Goal: Information Seeking & Learning: Compare options

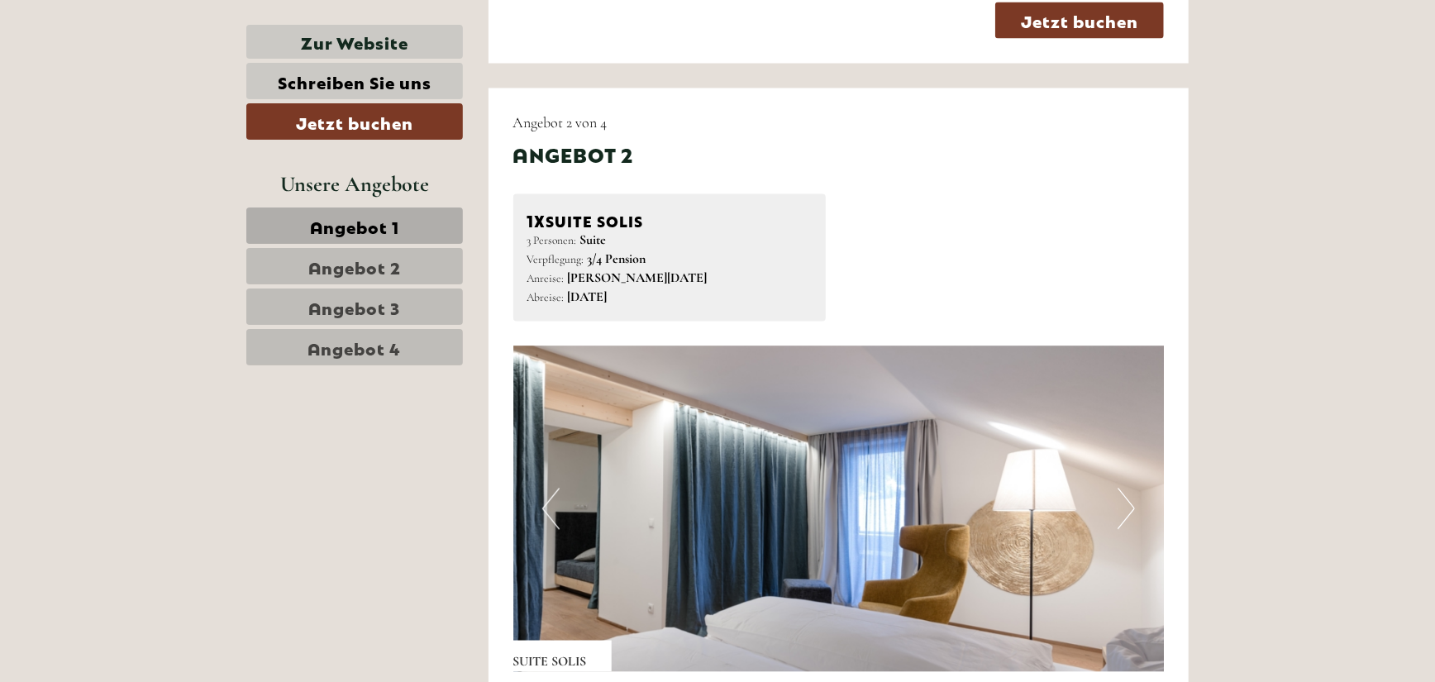
scroll to position [2314, 0]
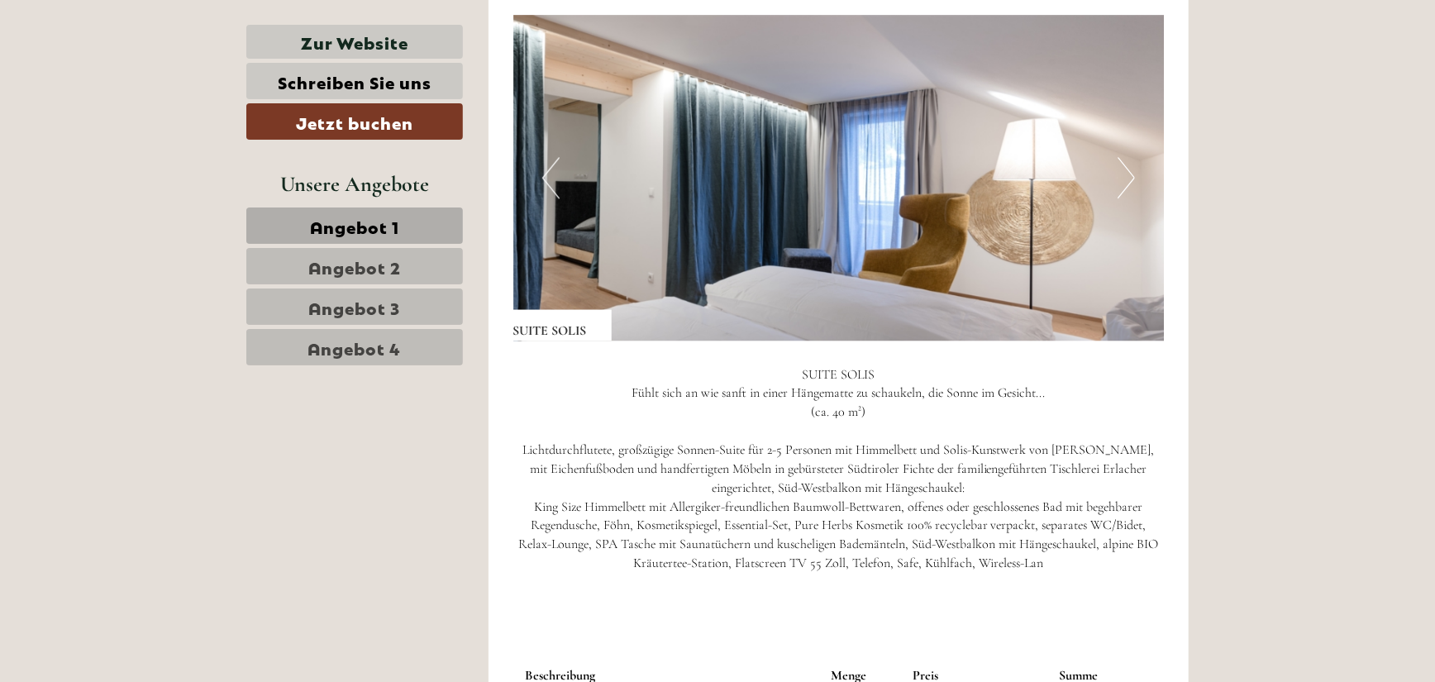
click at [365, 224] on span "Angebot 1" at bounding box center [354, 225] width 89 height 23
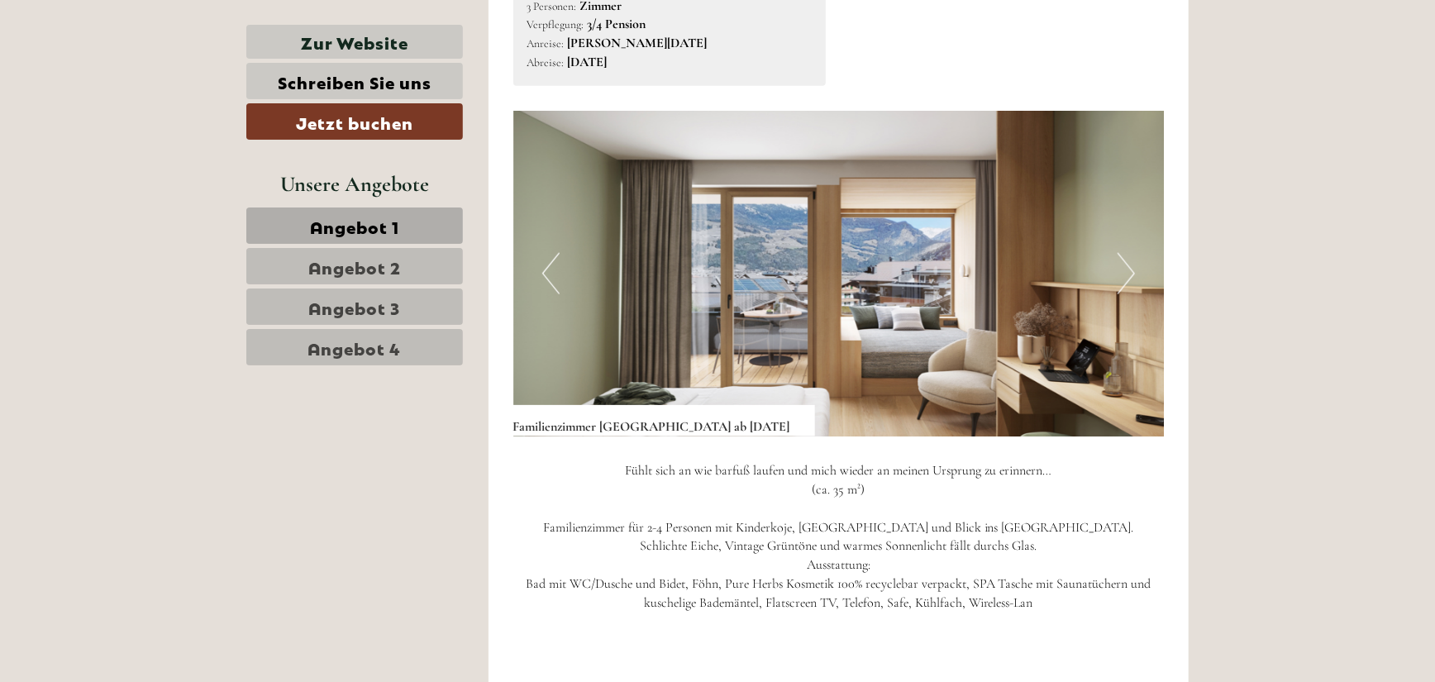
scroll to position [1336, 0]
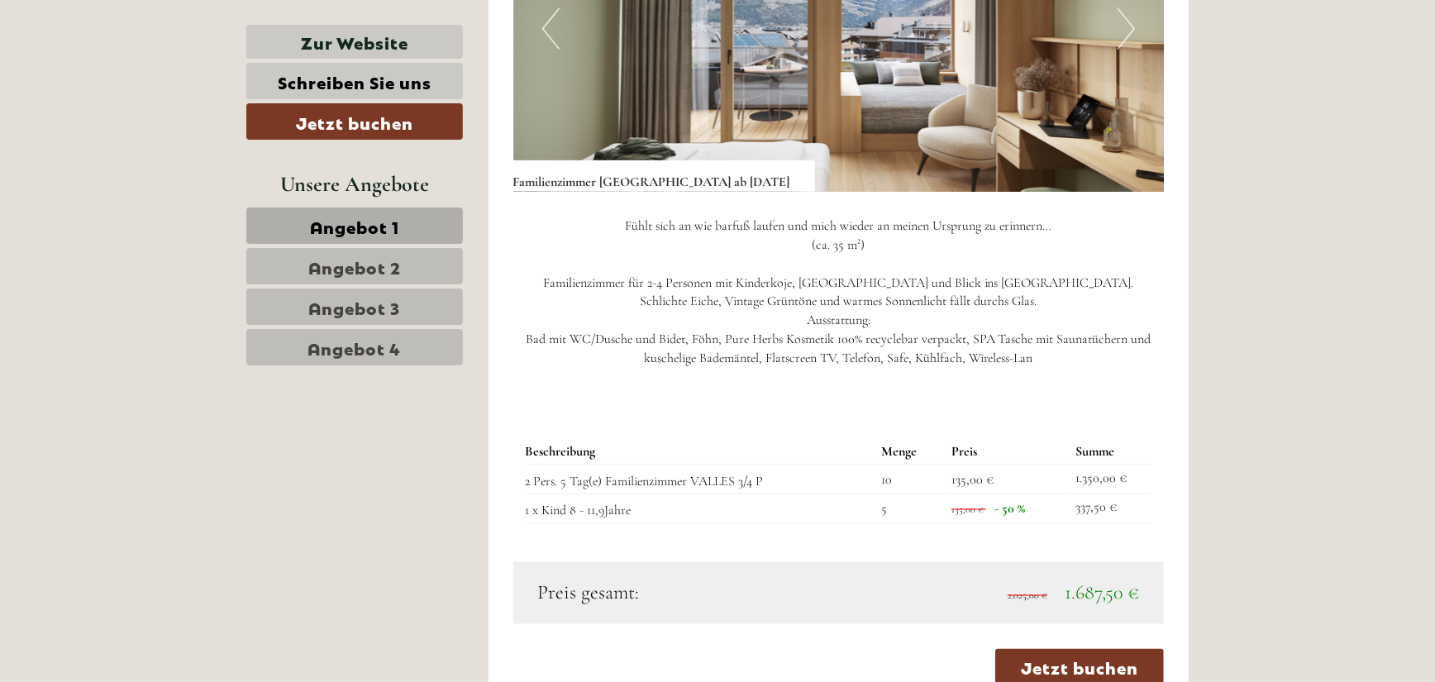
click at [341, 222] on span "Angebot 1" at bounding box center [354, 225] width 89 height 23
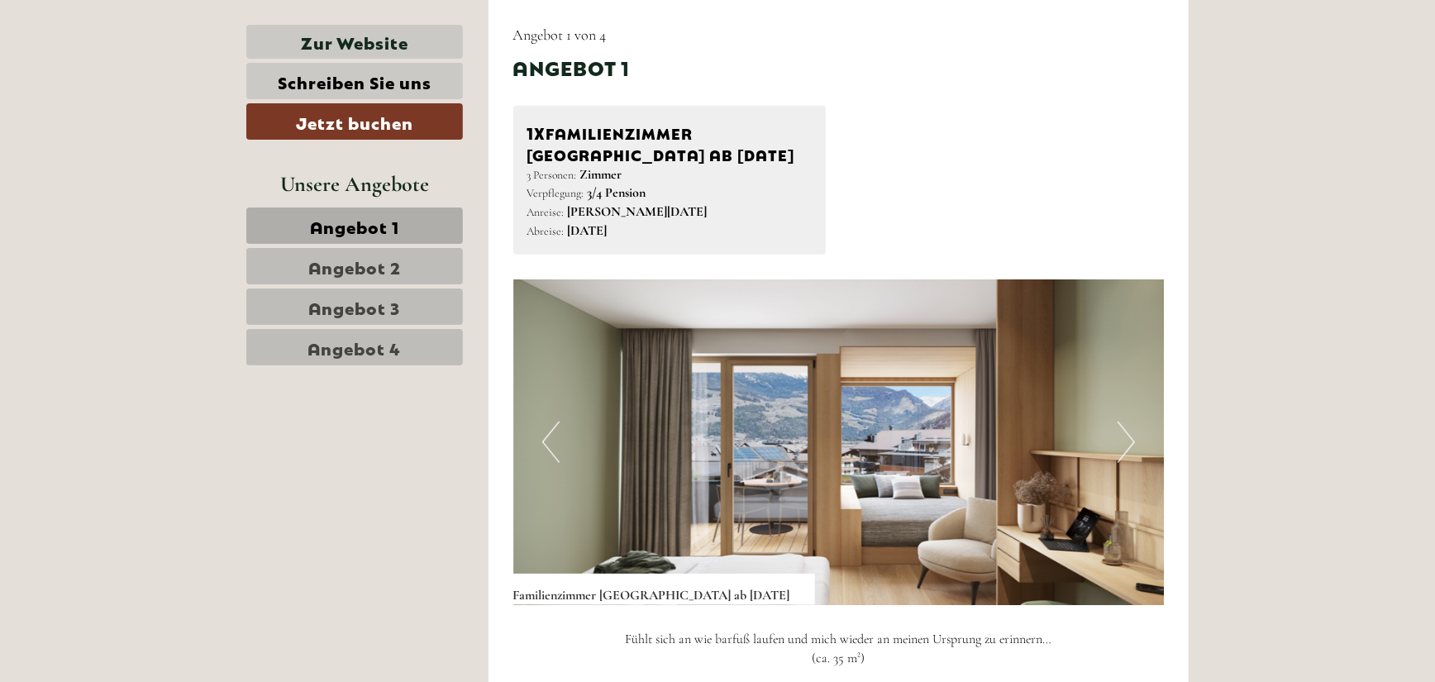
click at [346, 268] on span "Angebot 2" at bounding box center [354, 266] width 93 height 23
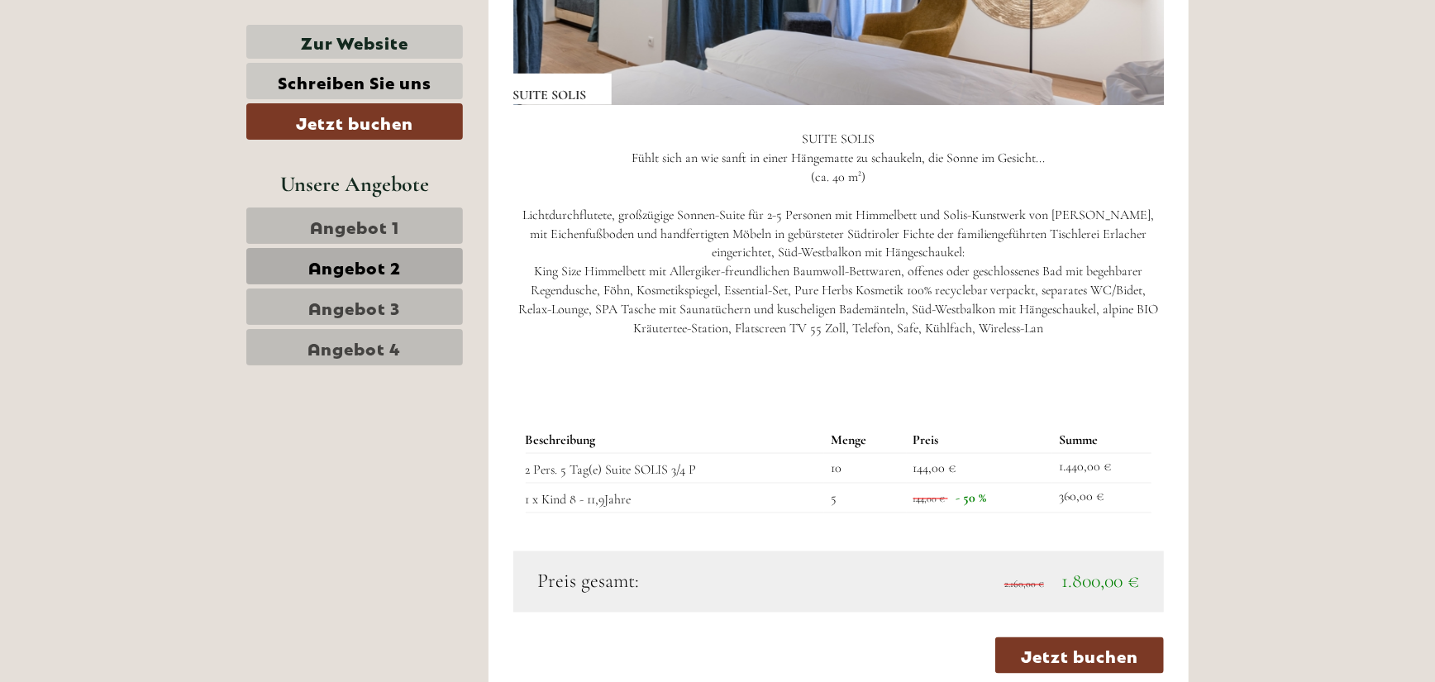
scroll to position [1171, 0]
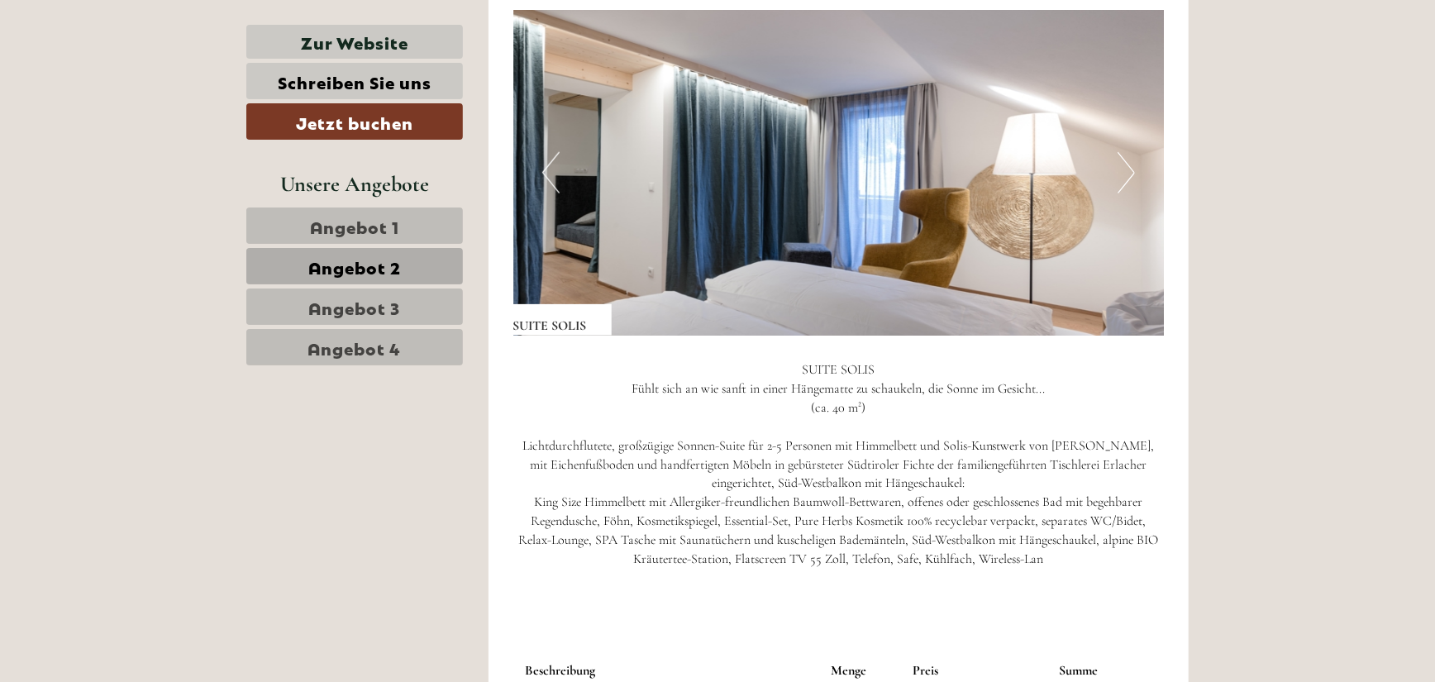
click at [1122, 174] on button "Next" at bounding box center [1125, 172] width 17 height 41
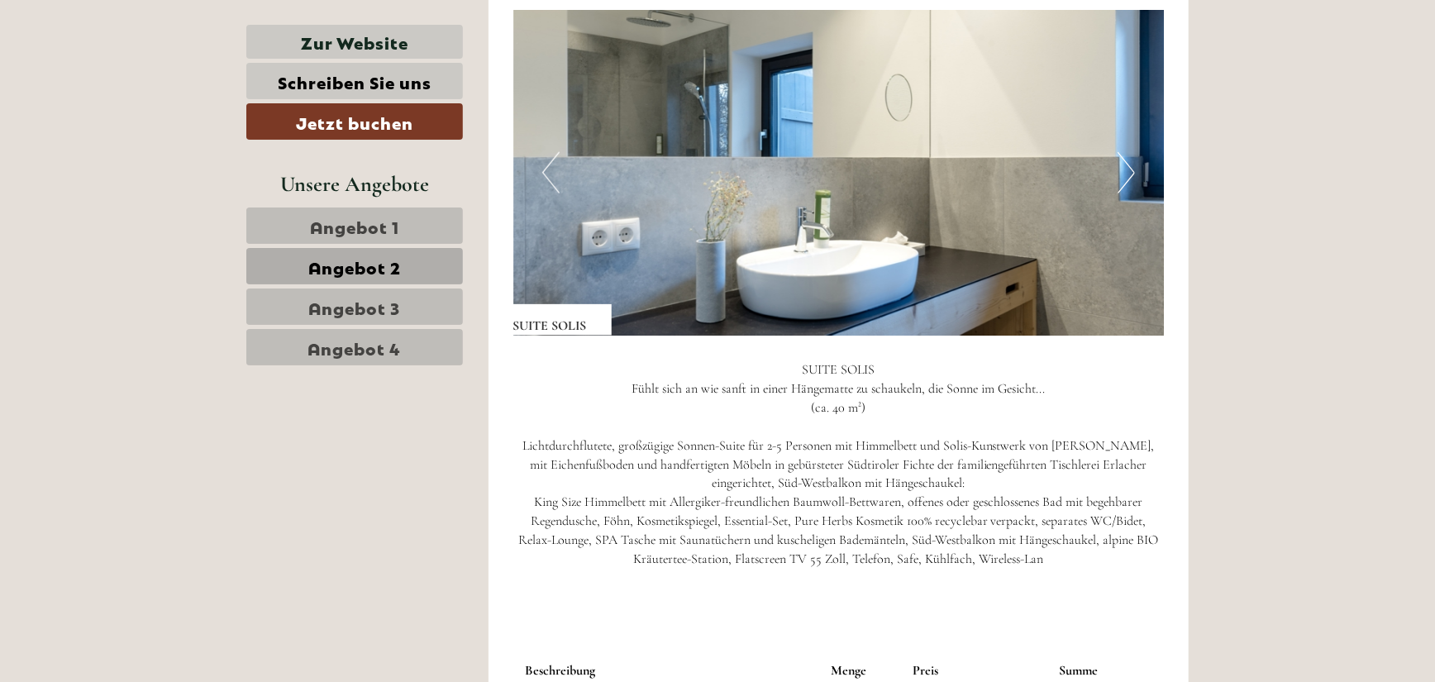
click at [1122, 174] on button "Next" at bounding box center [1125, 172] width 17 height 41
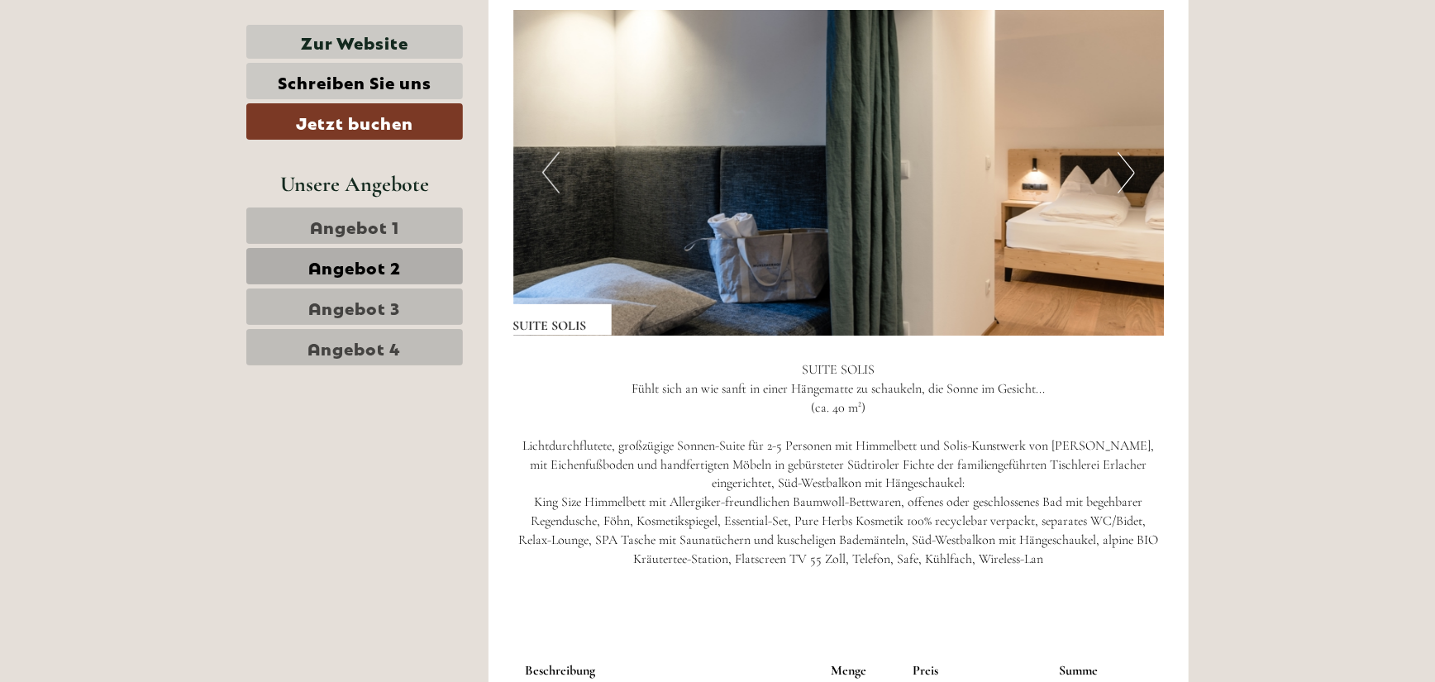
click at [1122, 174] on button "Next" at bounding box center [1125, 172] width 17 height 41
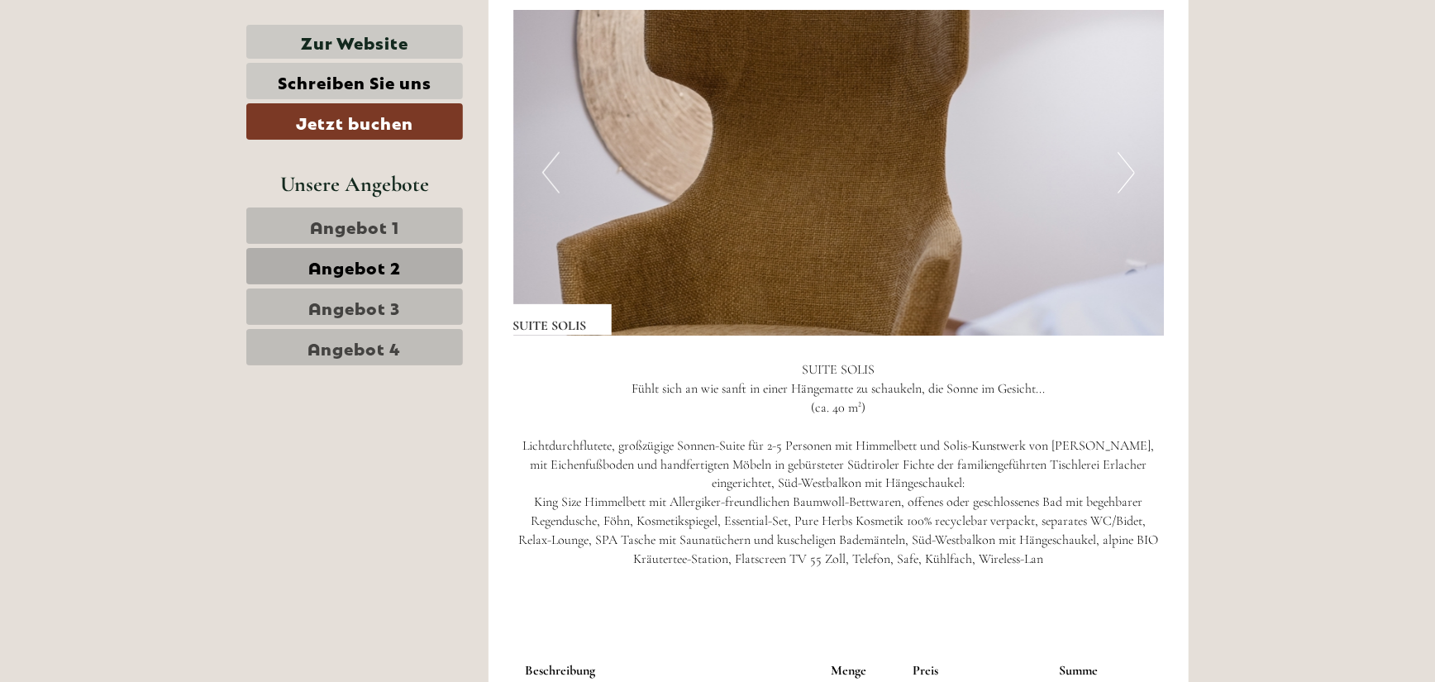
click at [1122, 174] on button "Next" at bounding box center [1125, 172] width 17 height 41
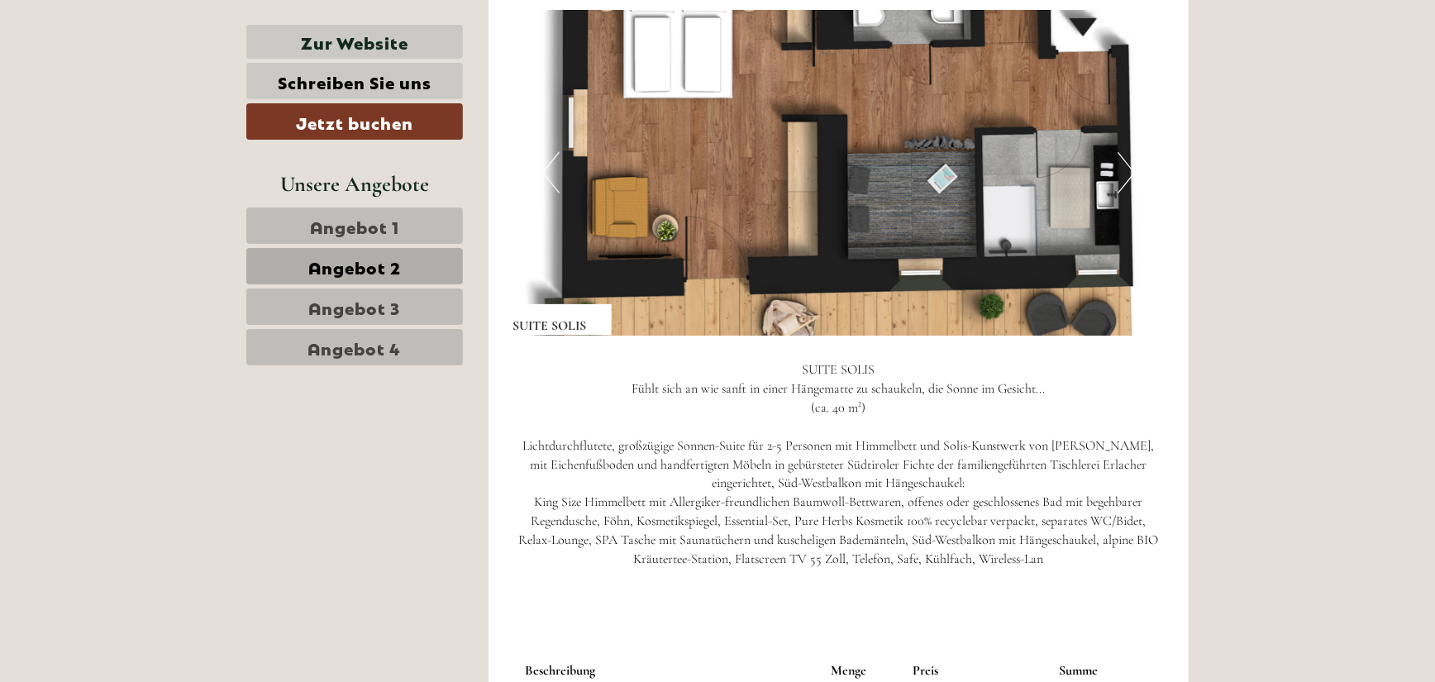
click at [1122, 174] on button "Next" at bounding box center [1125, 172] width 17 height 41
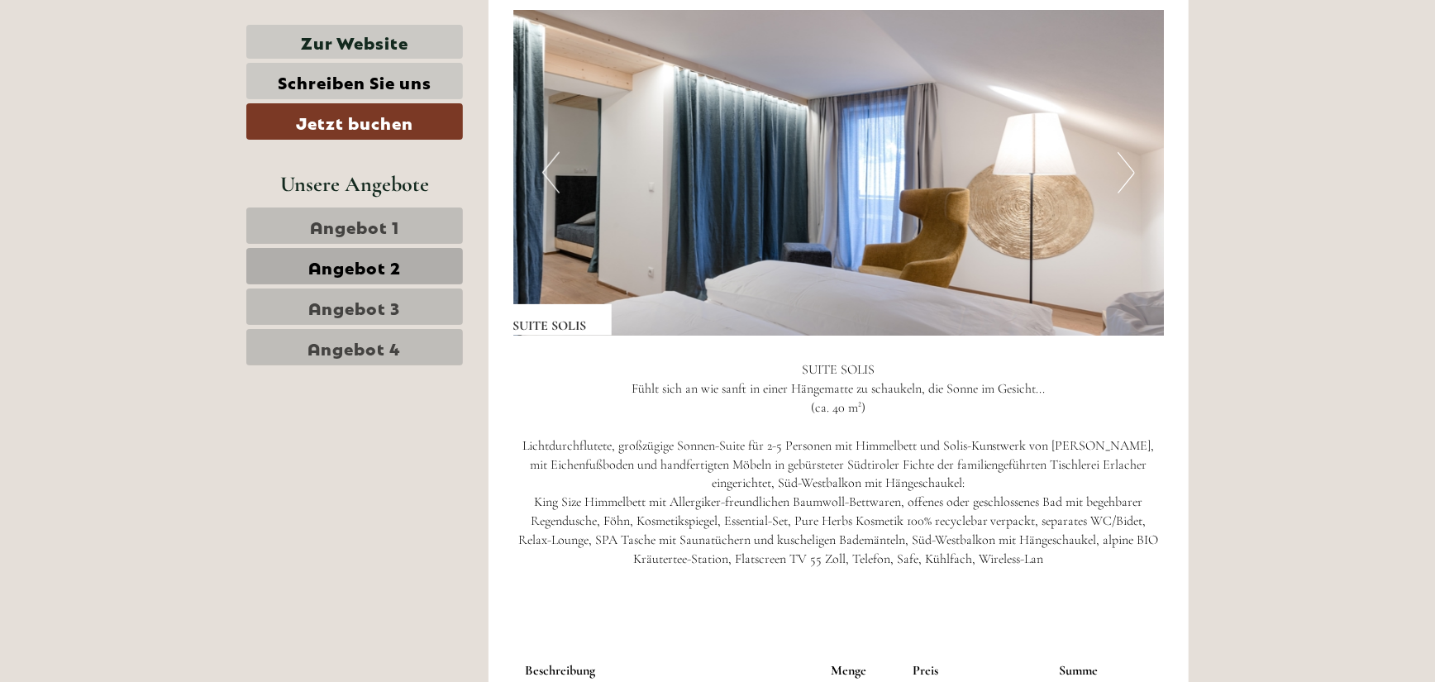
click at [543, 174] on button "Previous" at bounding box center [550, 172] width 17 height 41
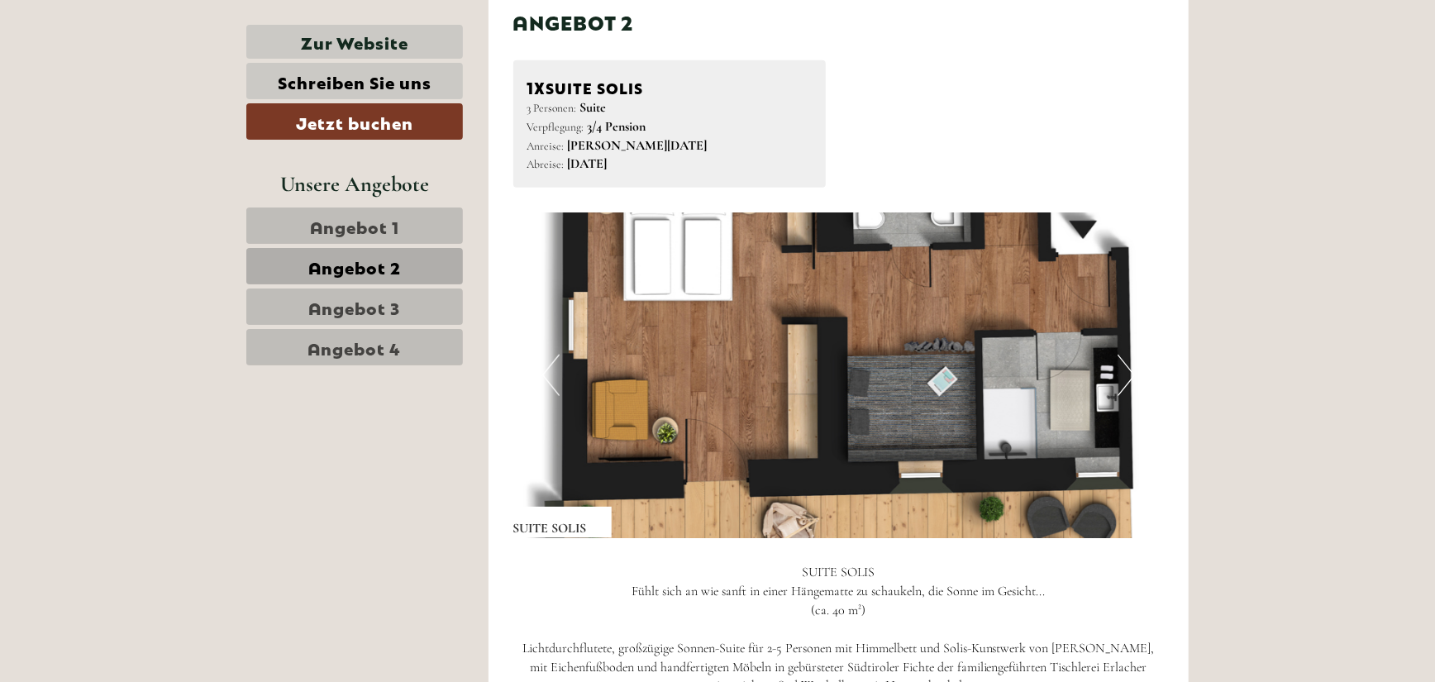
scroll to position [923, 0]
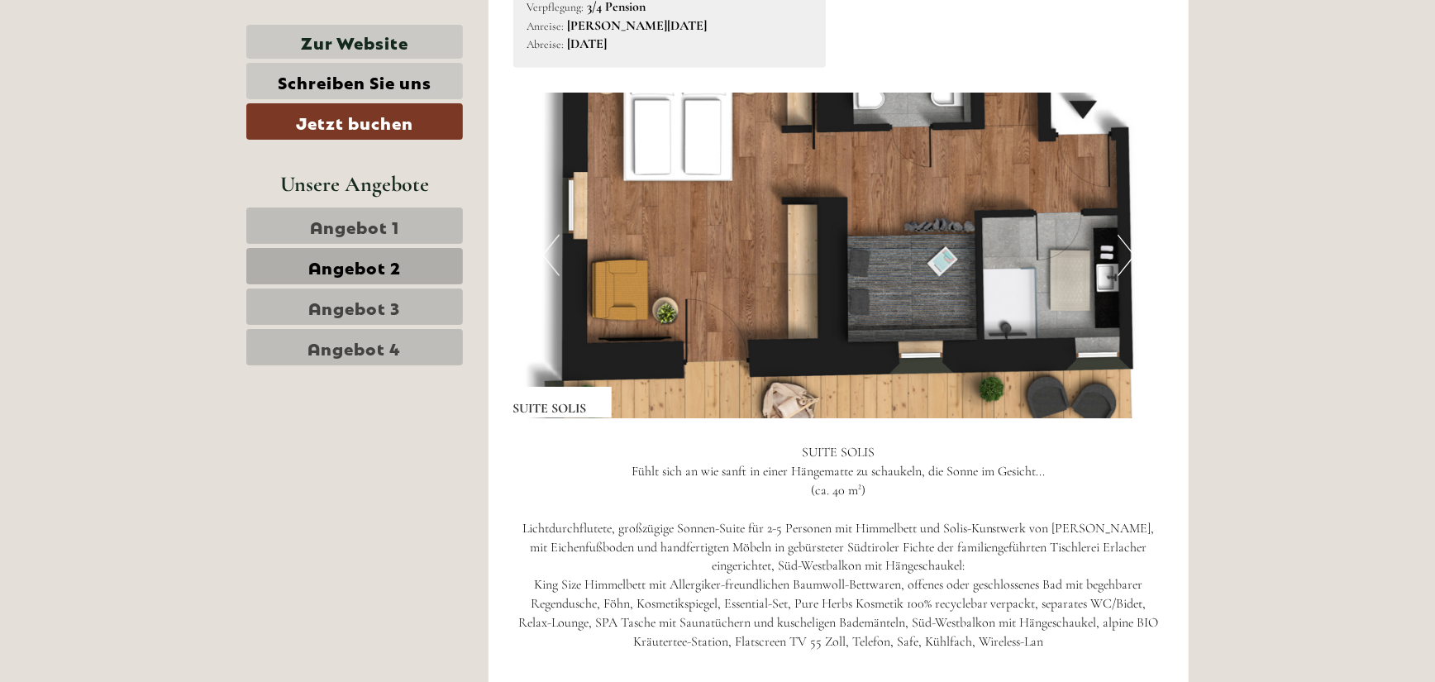
click at [350, 263] on span "Angebot 2" at bounding box center [354, 266] width 93 height 23
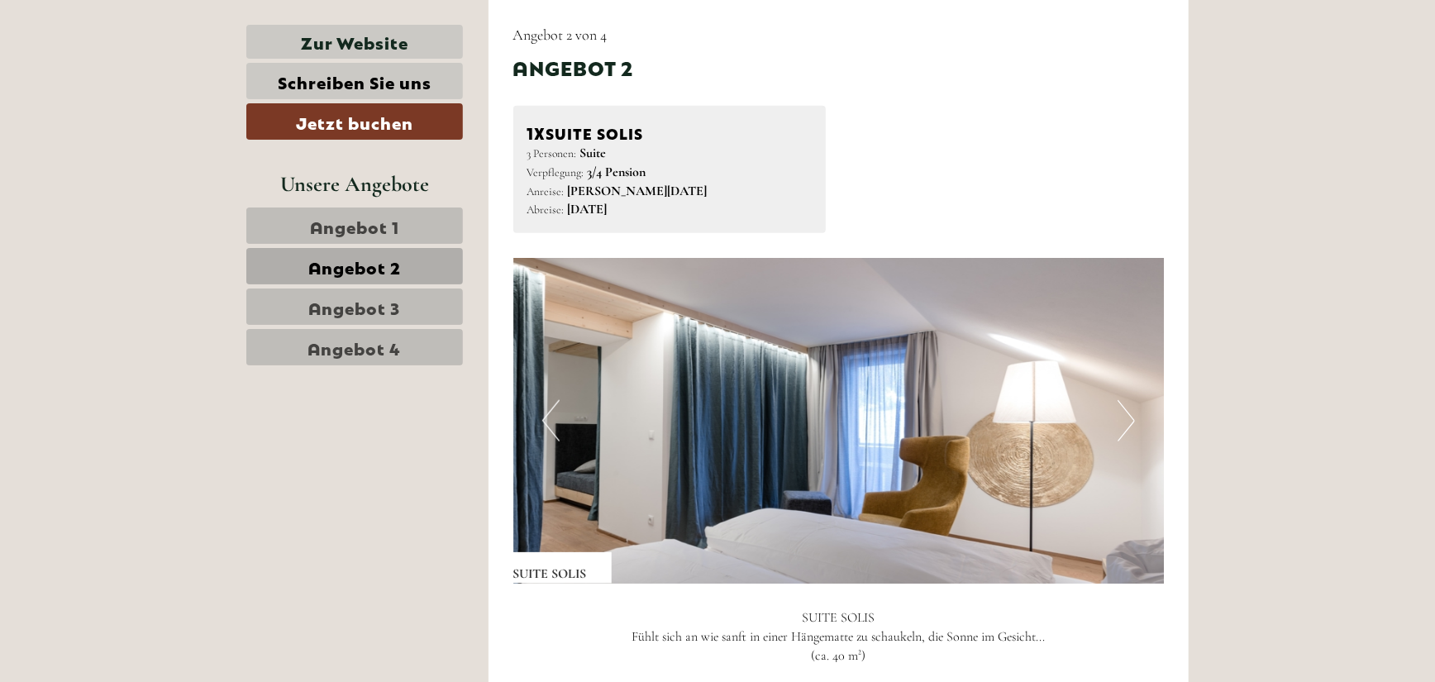
click at [334, 312] on span "Angebot 3" at bounding box center [355, 306] width 92 height 23
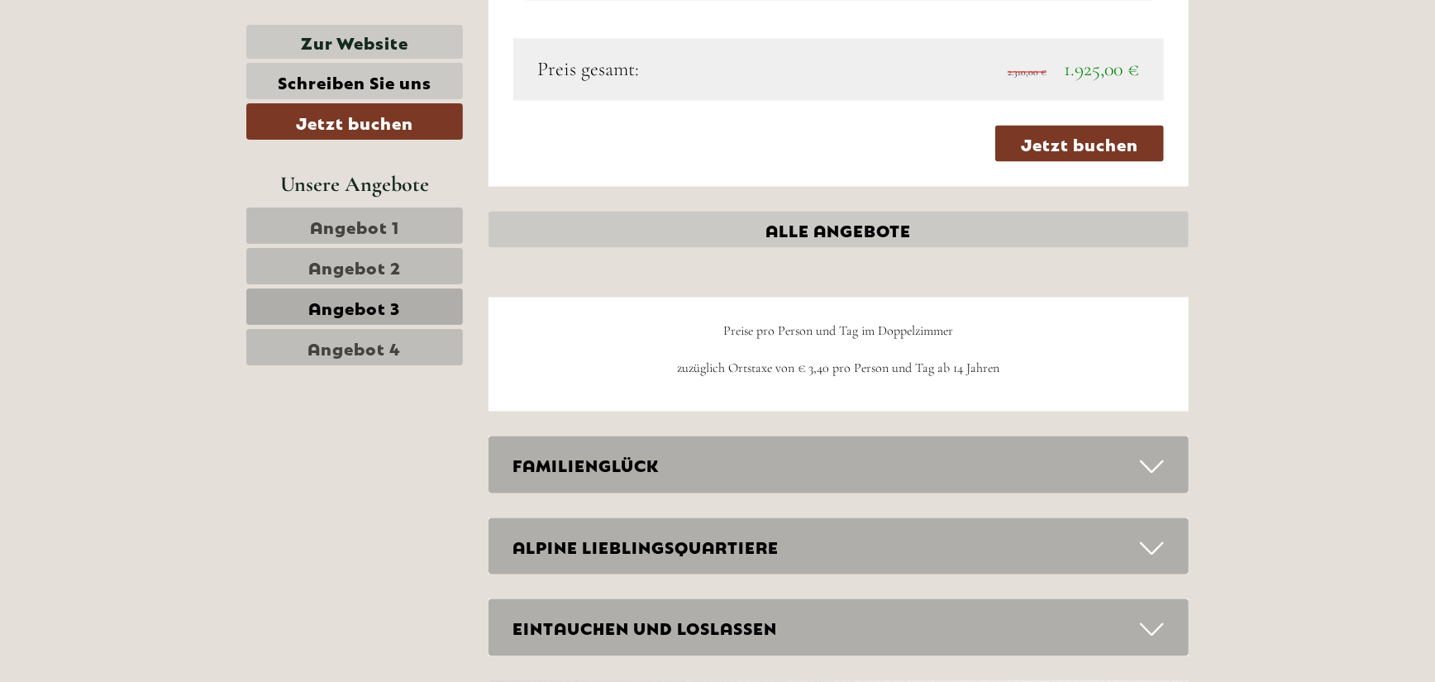
scroll to position [2080, 0]
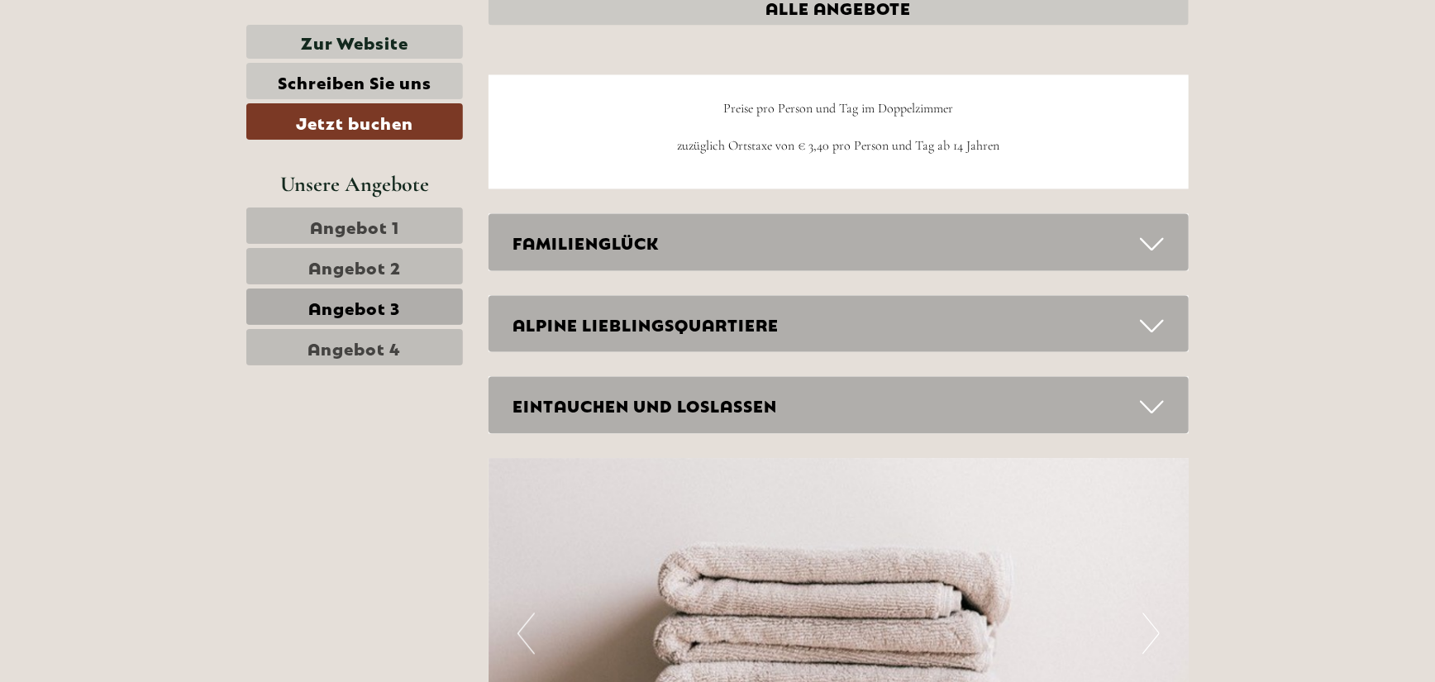
click at [359, 306] on span "Angebot 3" at bounding box center [355, 306] width 92 height 23
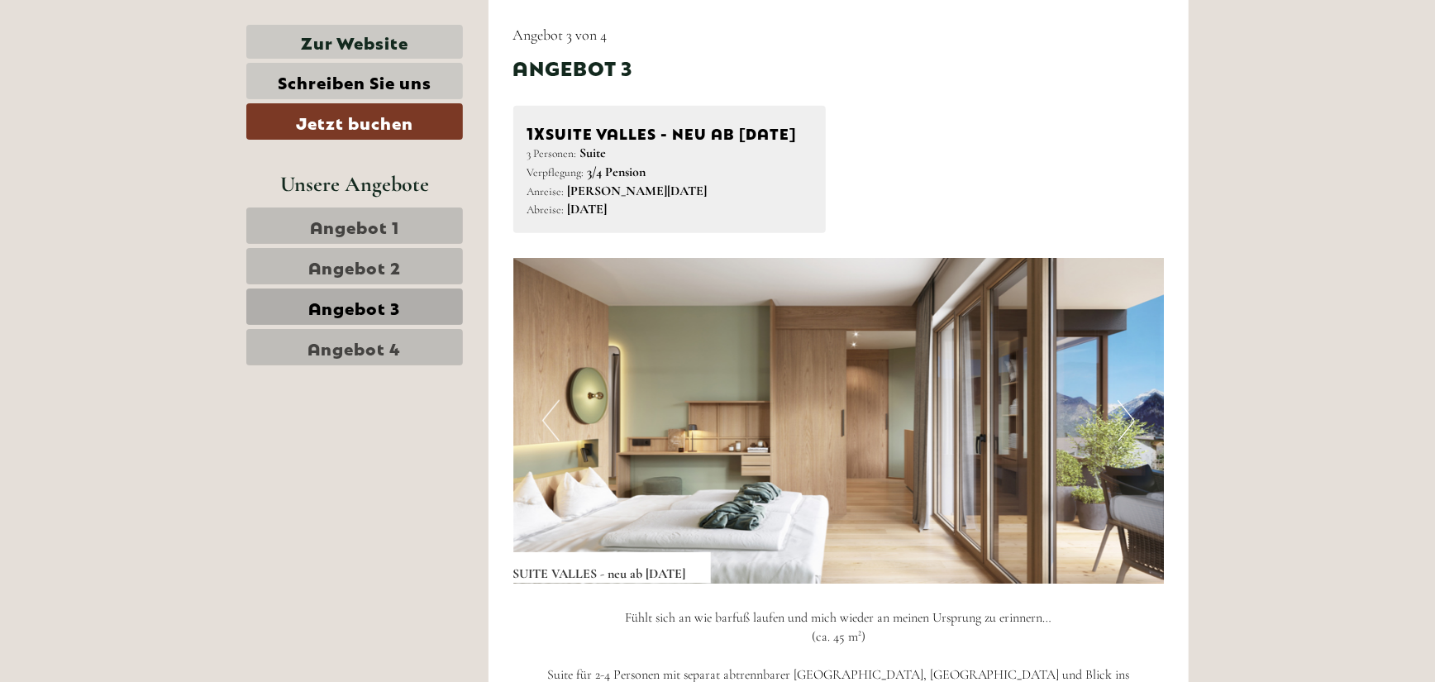
click at [345, 352] on span "Angebot 4" at bounding box center [354, 347] width 93 height 23
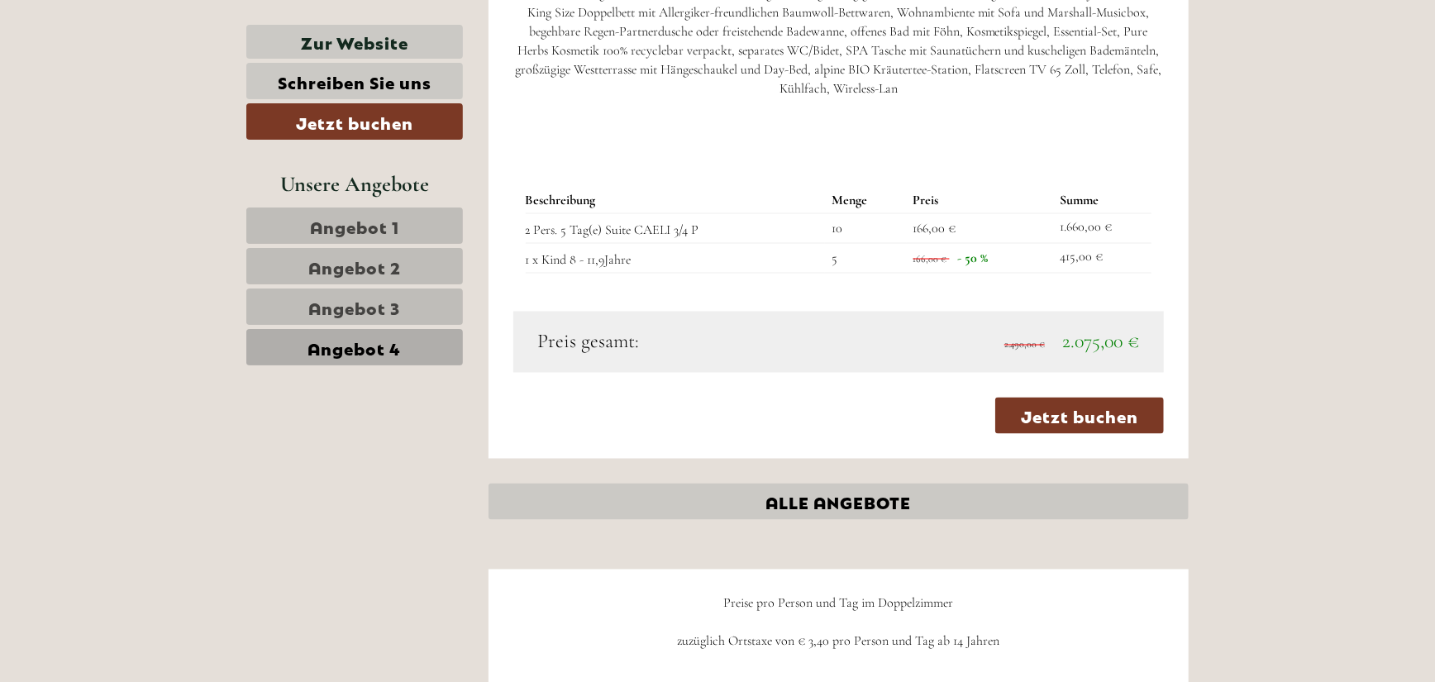
scroll to position [1584, 0]
